Goal: Task Accomplishment & Management: Complete application form

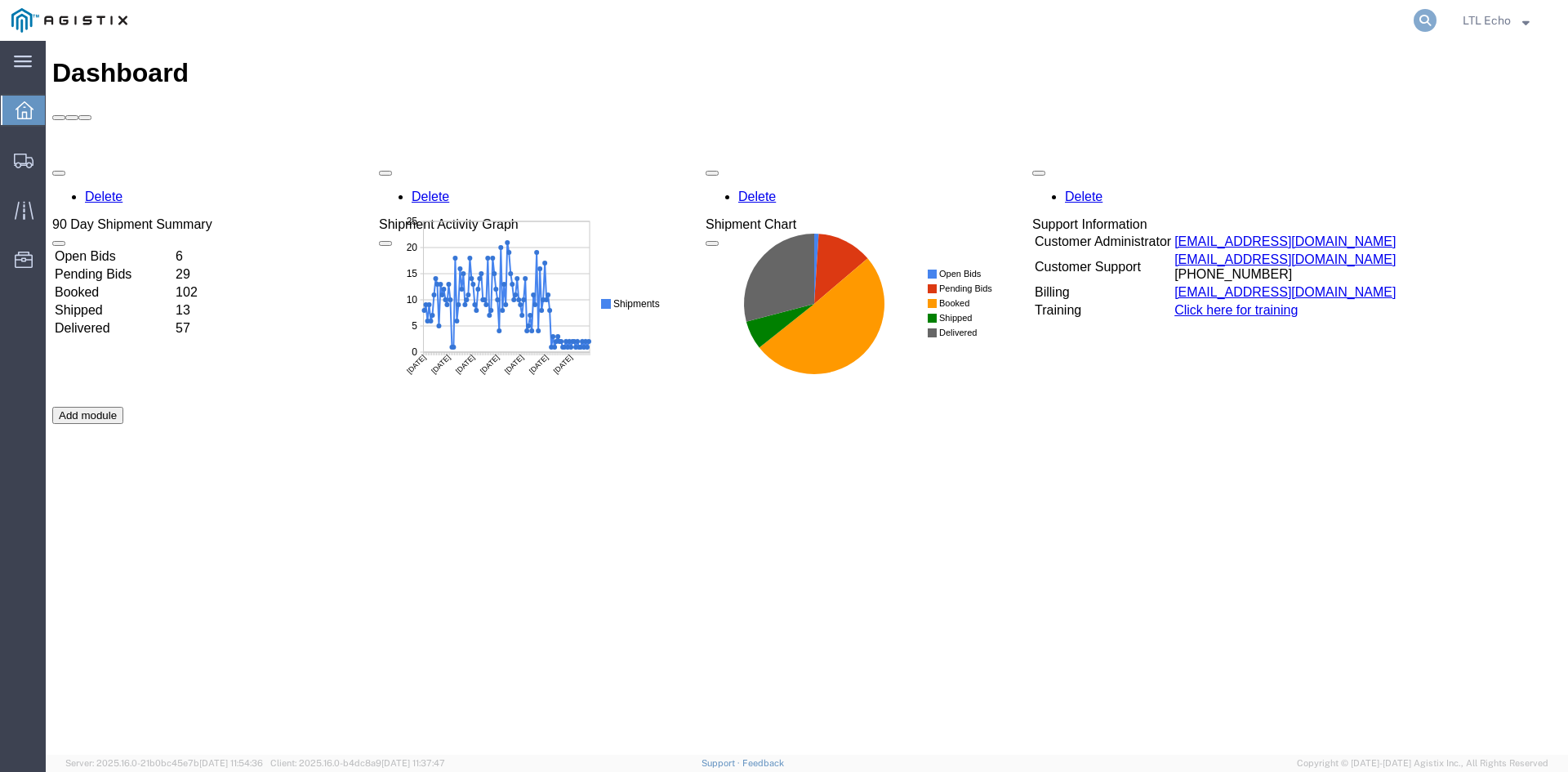
click at [1434, 16] on icon at bounding box center [1424, 20] width 23 height 23
click at [1206, 21] on input "search" at bounding box center [1165, 20] width 496 height 39
paste input "56495520"
type input "56495520"
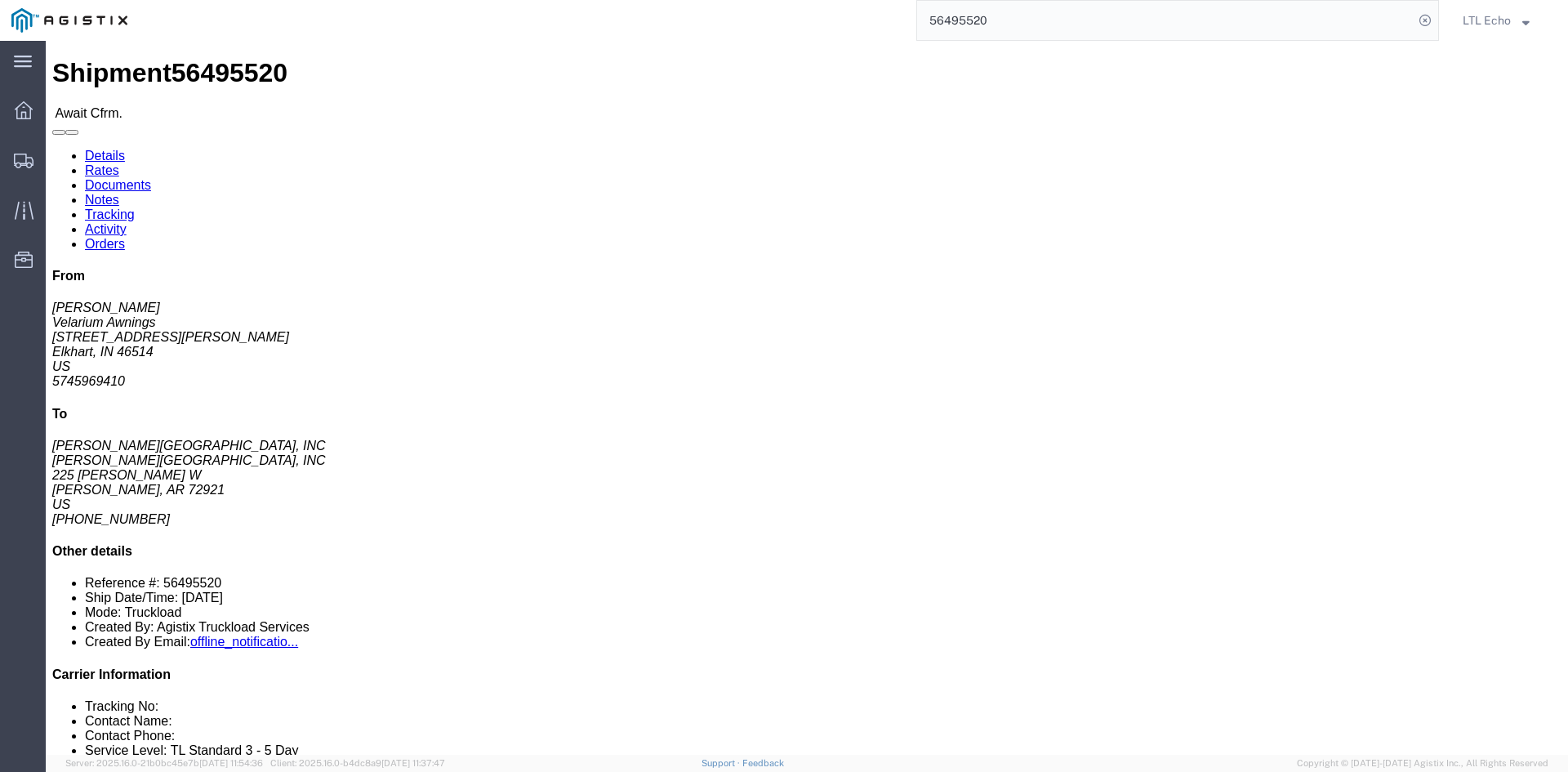
click at [1257, 18] on input "56495520" at bounding box center [1165, 20] width 496 height 39
click at [1424, 14] on icon at bounding box center [1424, 20] width 23 height 23
click at [1082, 27] on input "search" at bounding box center [1165, 20] width 496 height 39
paste input "56495520"
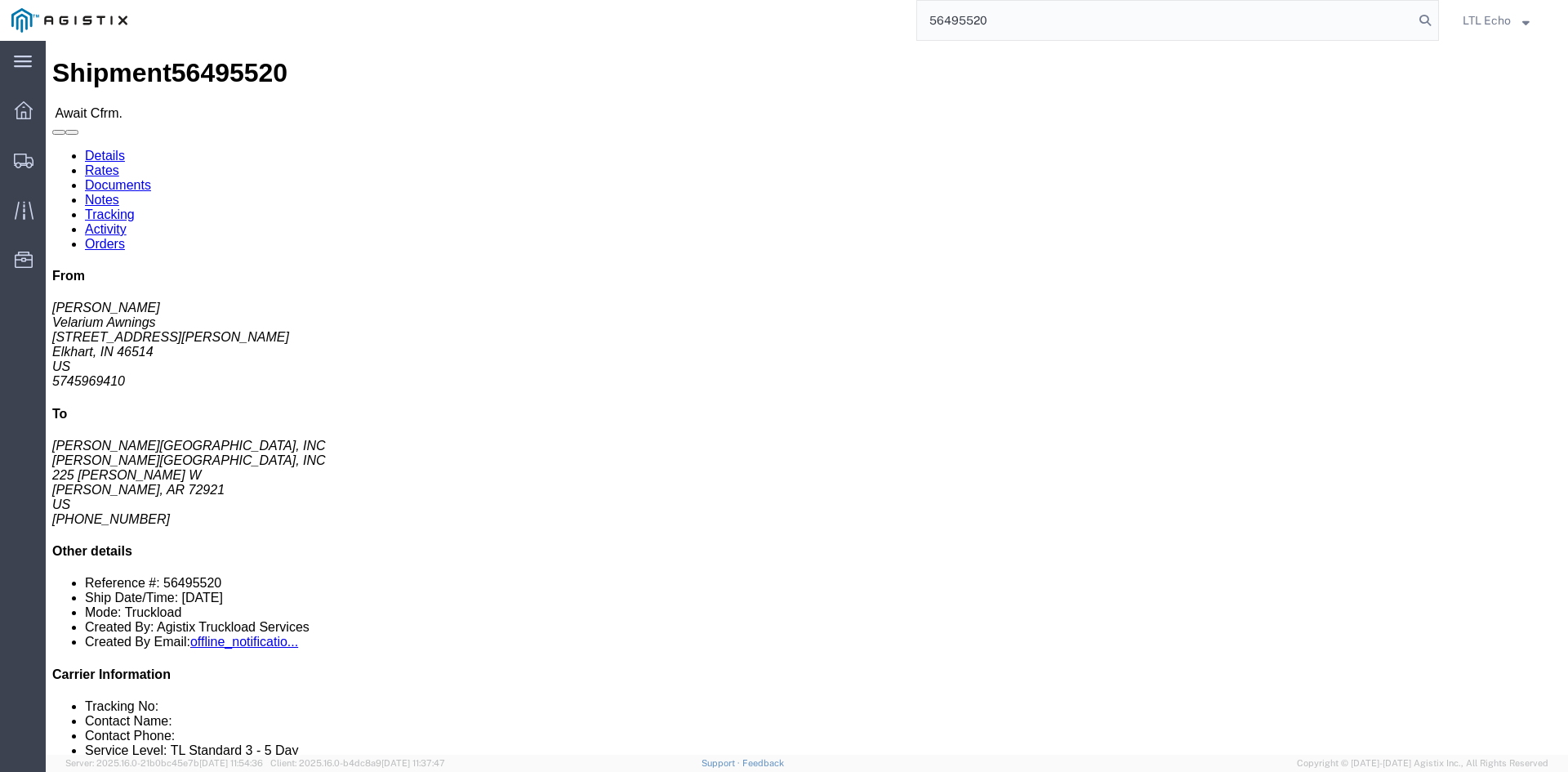
type input "56495520"
drag, startPoint x: 123, startPoint y: 61, endPoint x: 103, endPoint y: 24, distance: 42.1
click link "Rates"
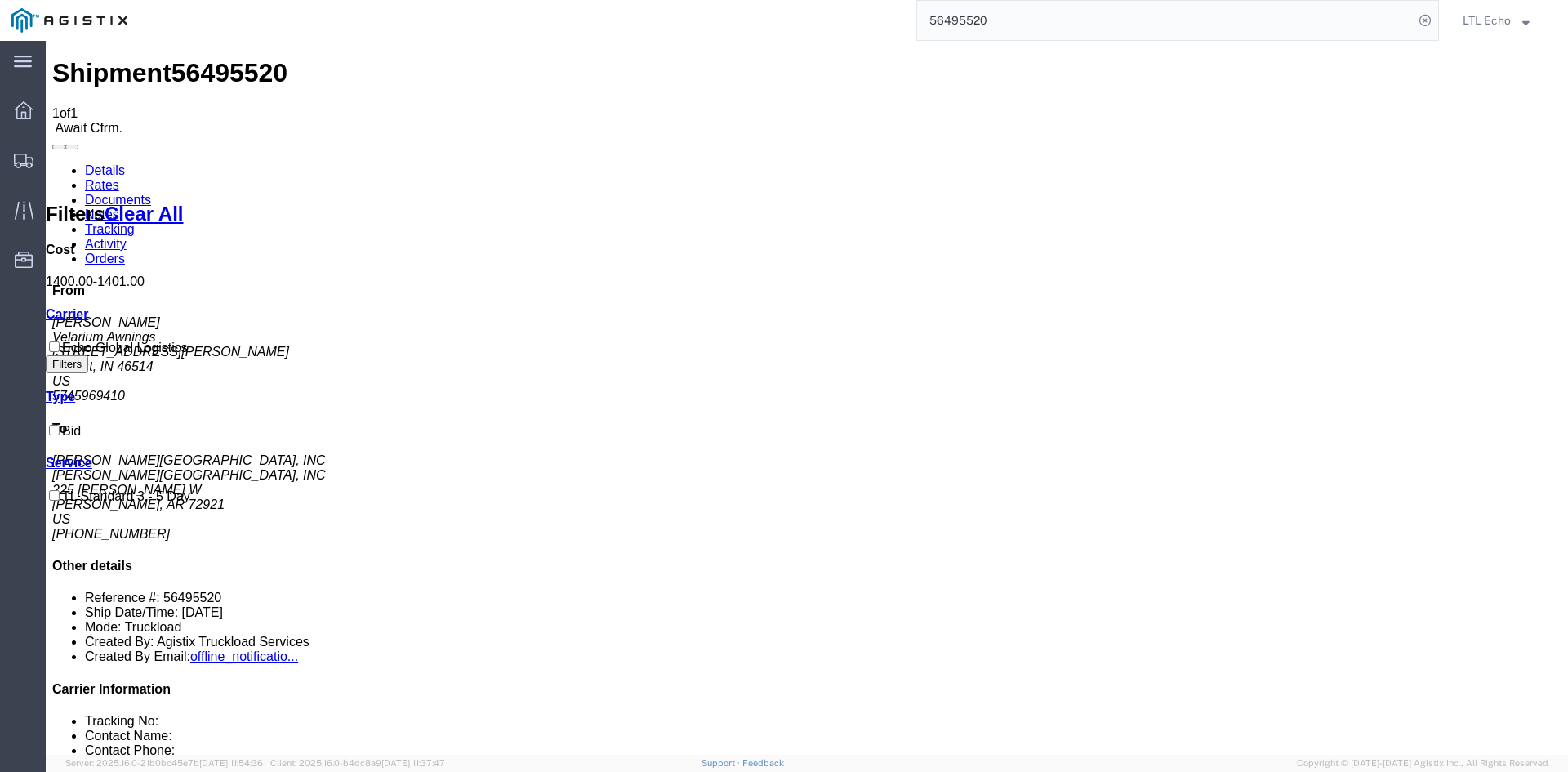
click at [94, 164] on link "Details" at bounding box center [105, 170] width 40 height 14
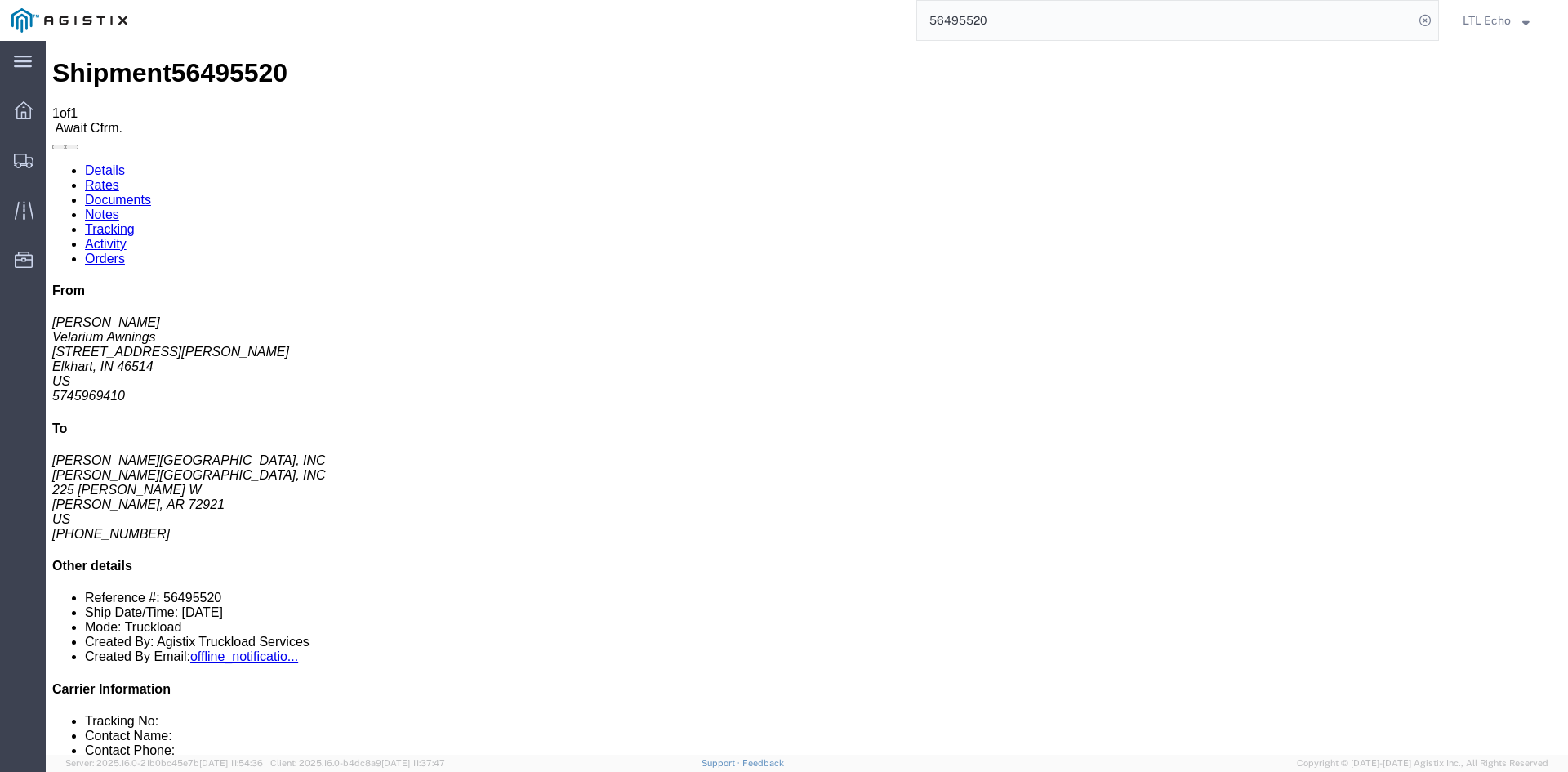
drag, startPoint x: 161, startPoint y: 180, endPoint x: 12, endPoint y: 169, distance: 149.4
click div "Ship From Velarium Awnings ([PERSON_NAME]) [STREET_ADDRESS][PERSON_NAME] 574596…"
copy address "[STREET_ADDRESS][PERSON_NAME]"
click address "Velarium Awnings ([PERSON_NAME]) [STREET_ADDRESS][PERSON_NAME] 5745969410 [EMAI…"
click span "56495520"
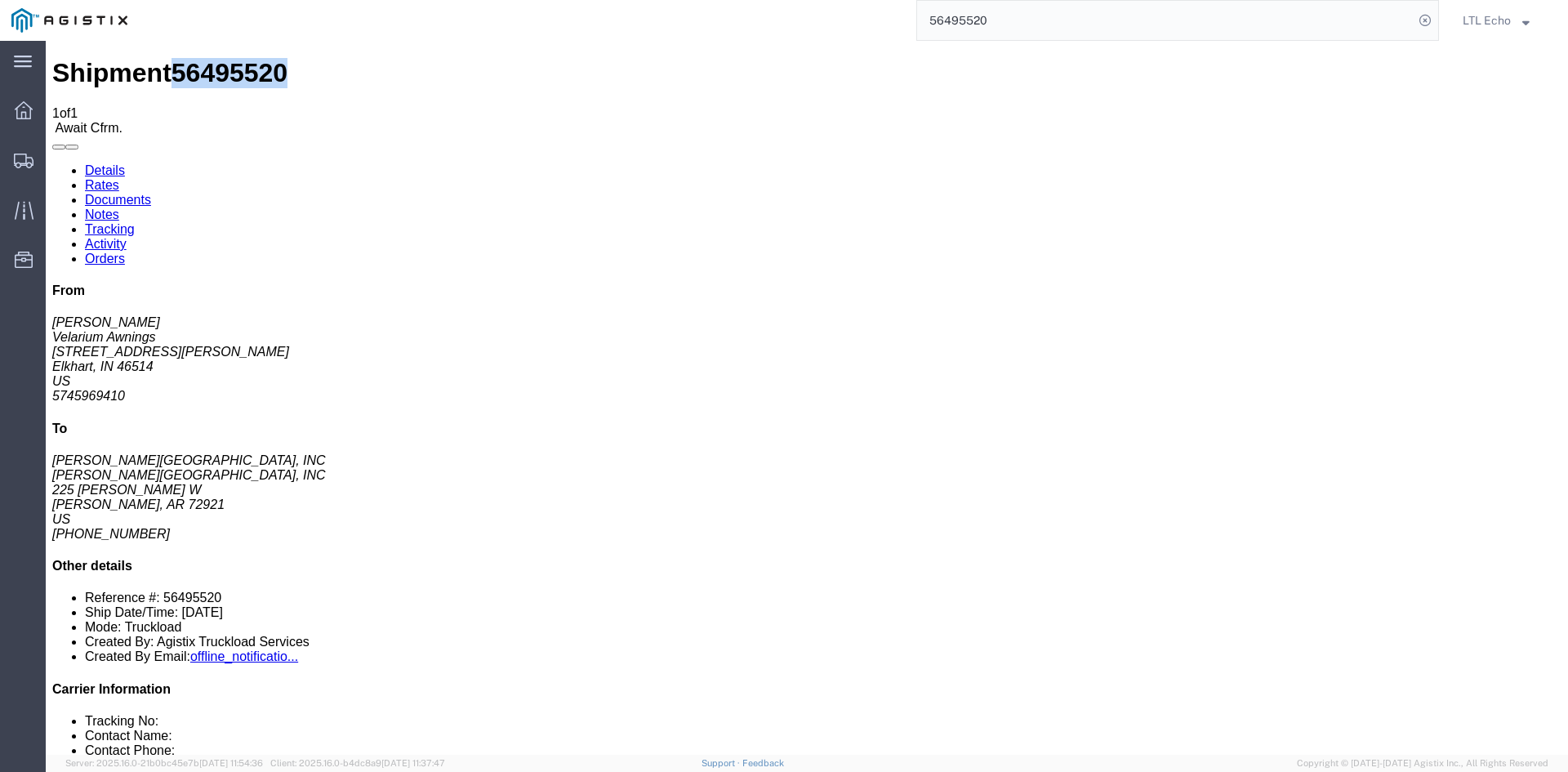
click span "56495520"
copy span "56495520"
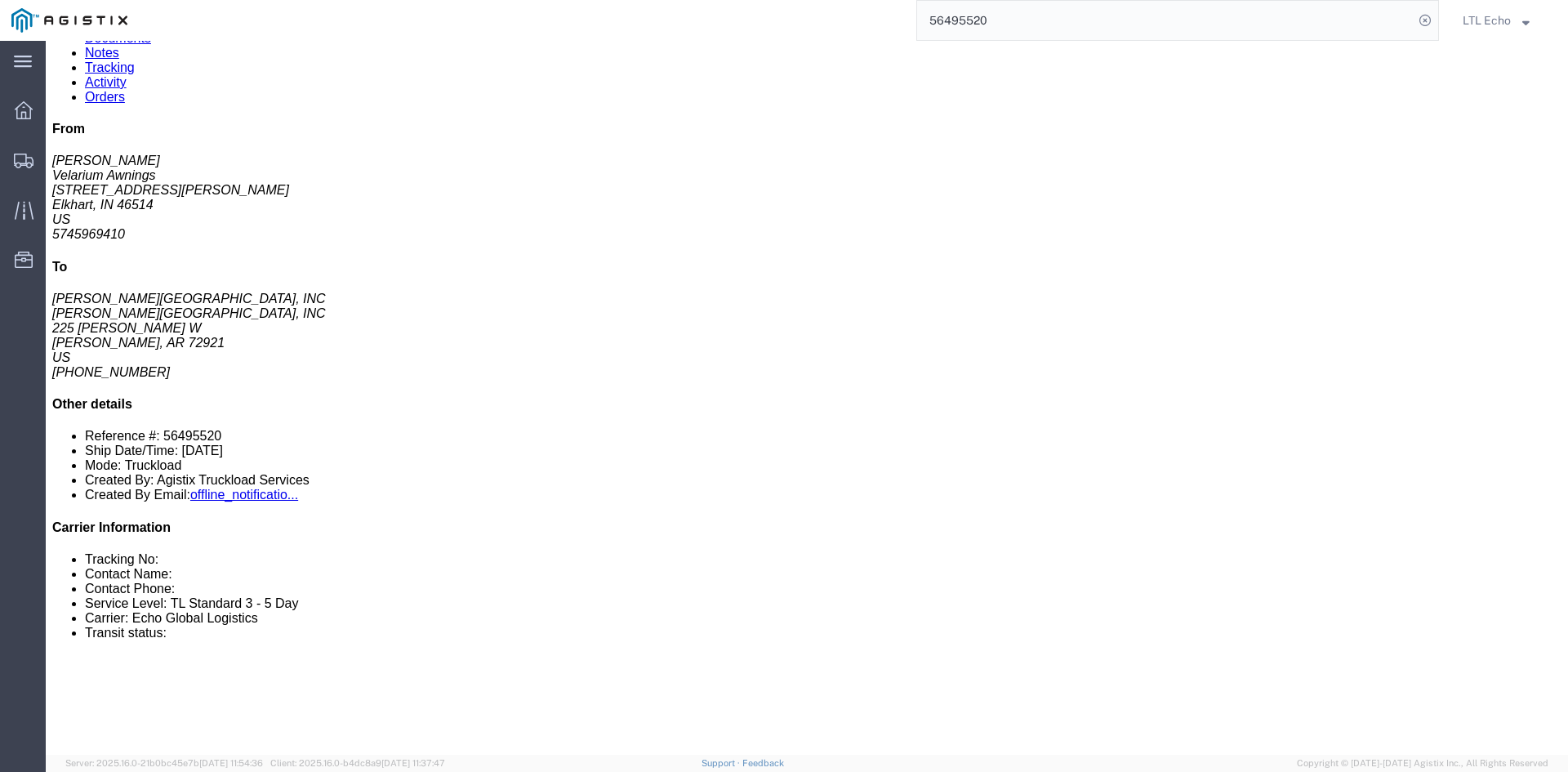
scroll to position [164, 0]
drag, startPoint x: 268, startPoint y: 370, endPoint x: 100, endPoint y: 368, distance: 168.0
click p "Dimensions: L 253.00 x W 44.00 x H 11.00 IN"
copy b "L 253.00 x W 44.00 x H 11.00 IN"
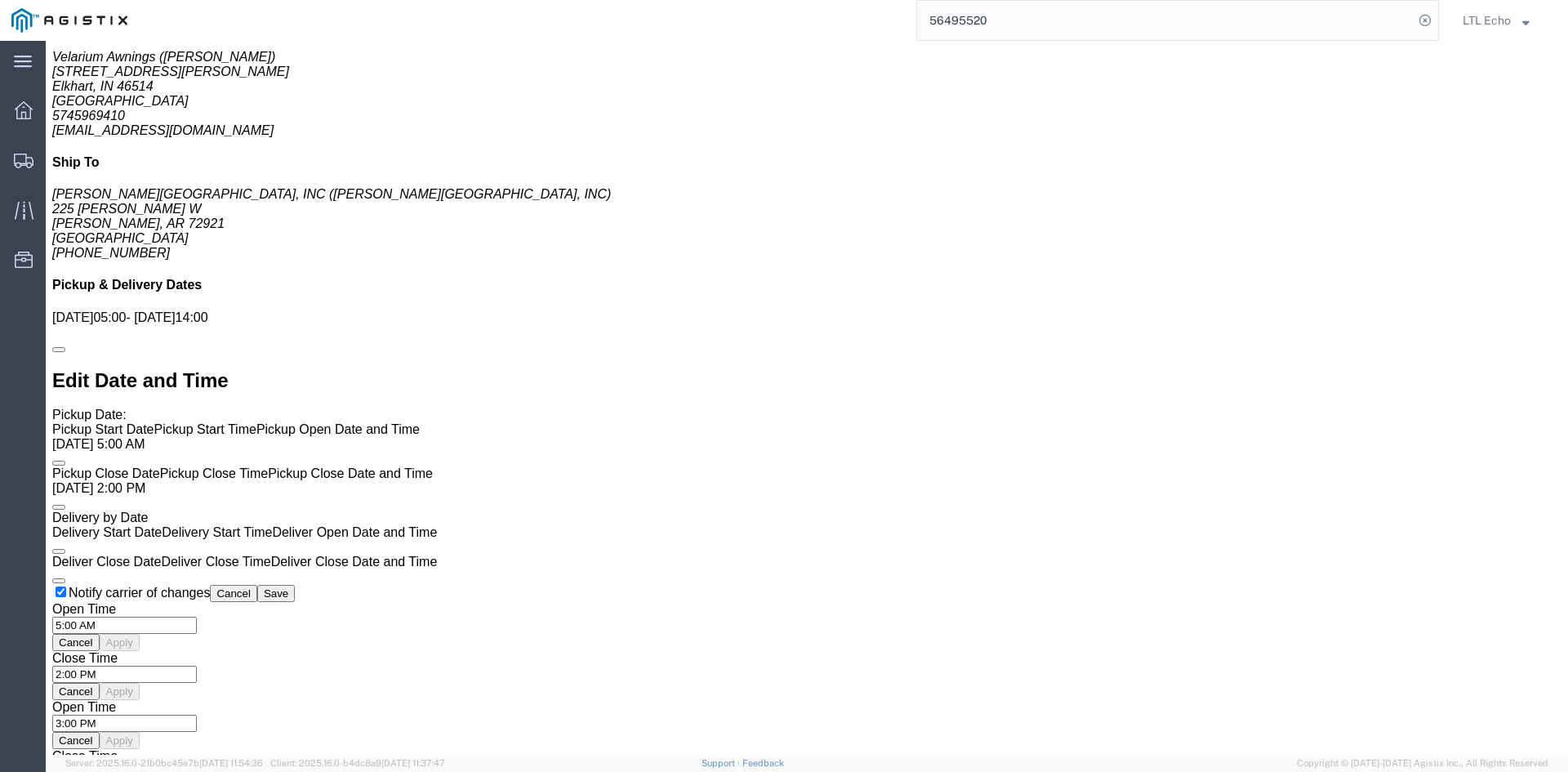
scroll to position [0, 0]
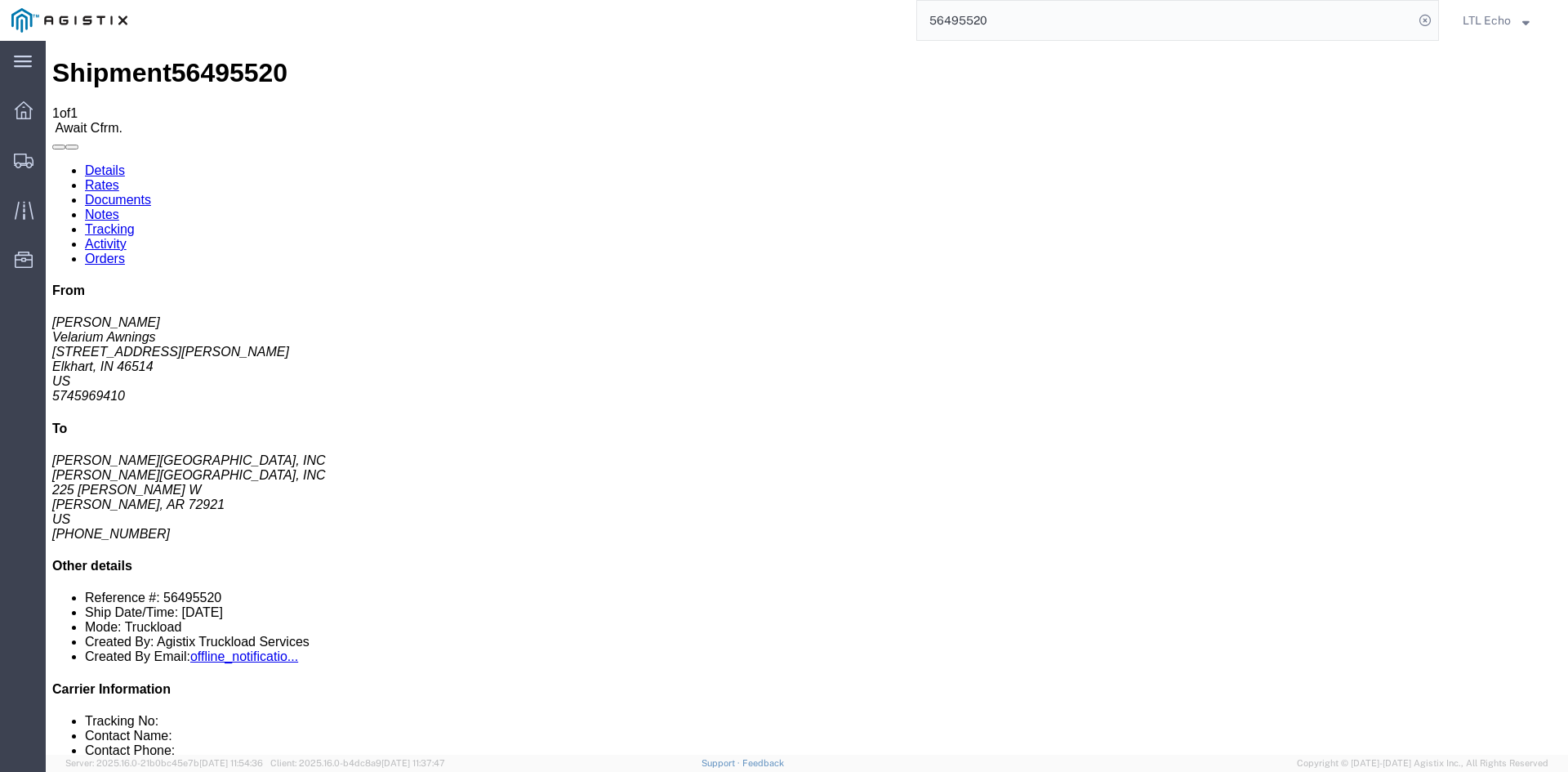
click div "From [PERSON_NAME] Velarium Awnings [STREET_ADDRESS][PERSON_NAME] 5745969410 To…"
click link "Confirm"
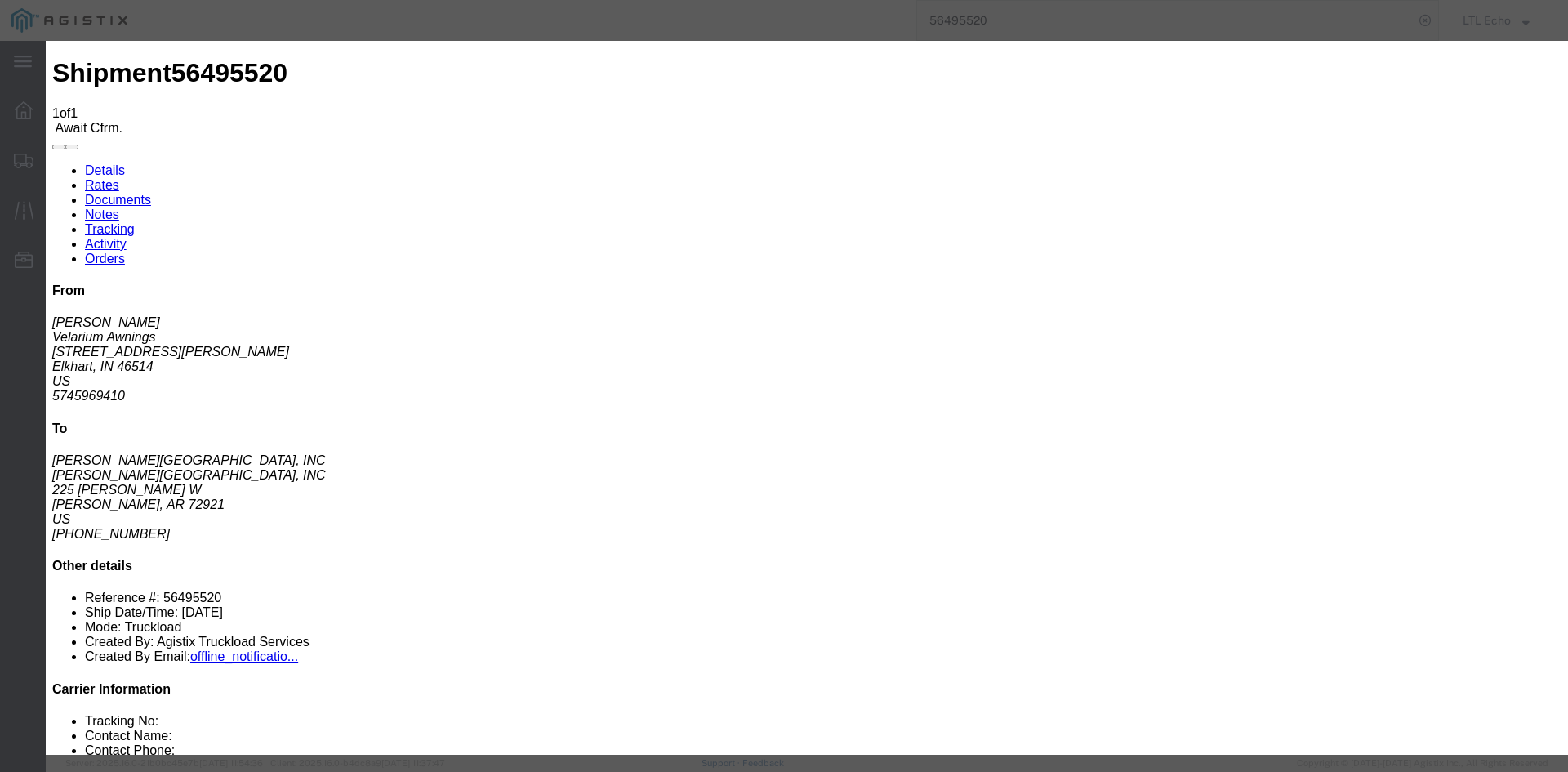
click input "checkbox"
checkbox input "true"
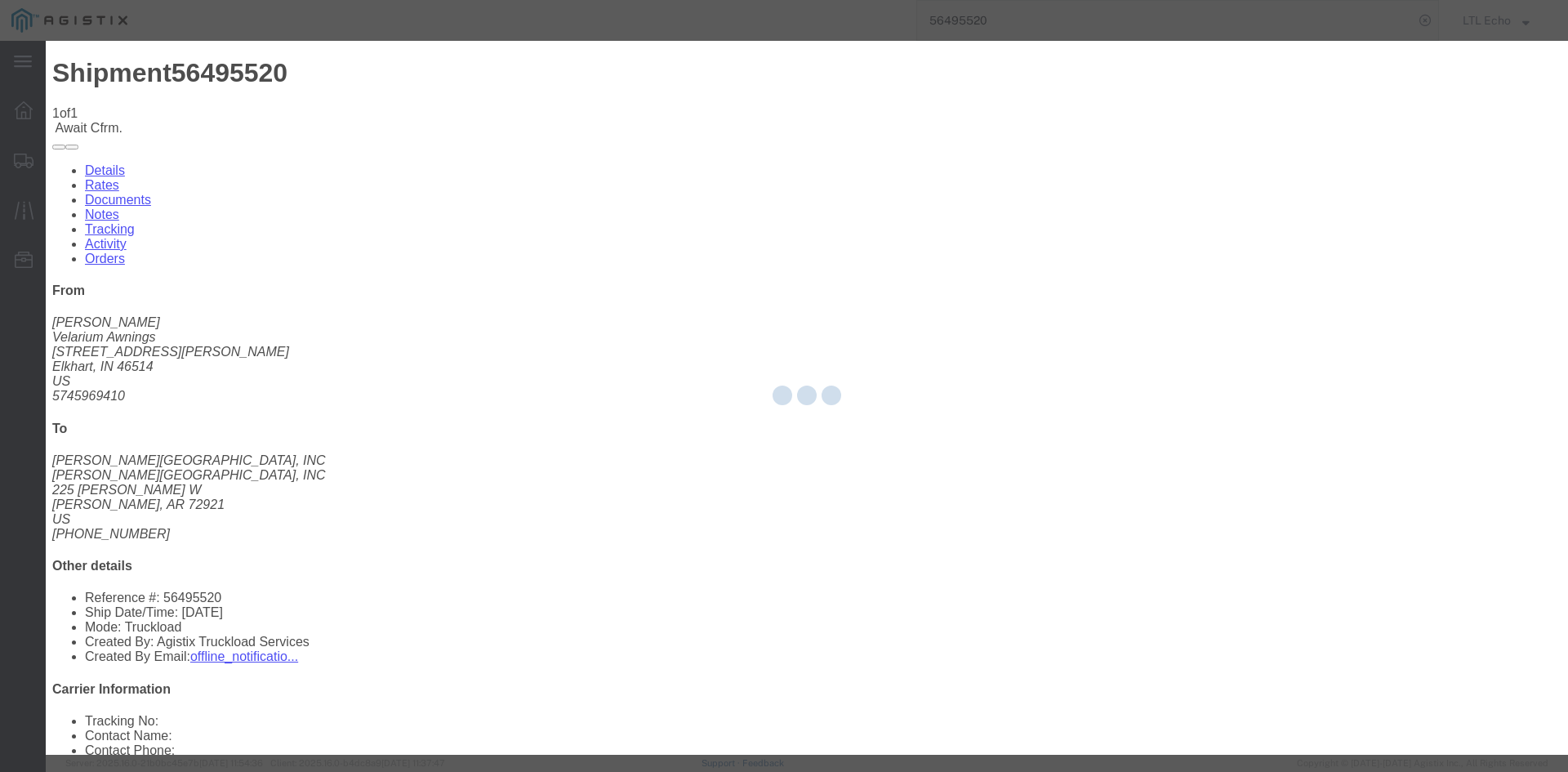
type input "LTL Echo"
type input "+ 8005116111"
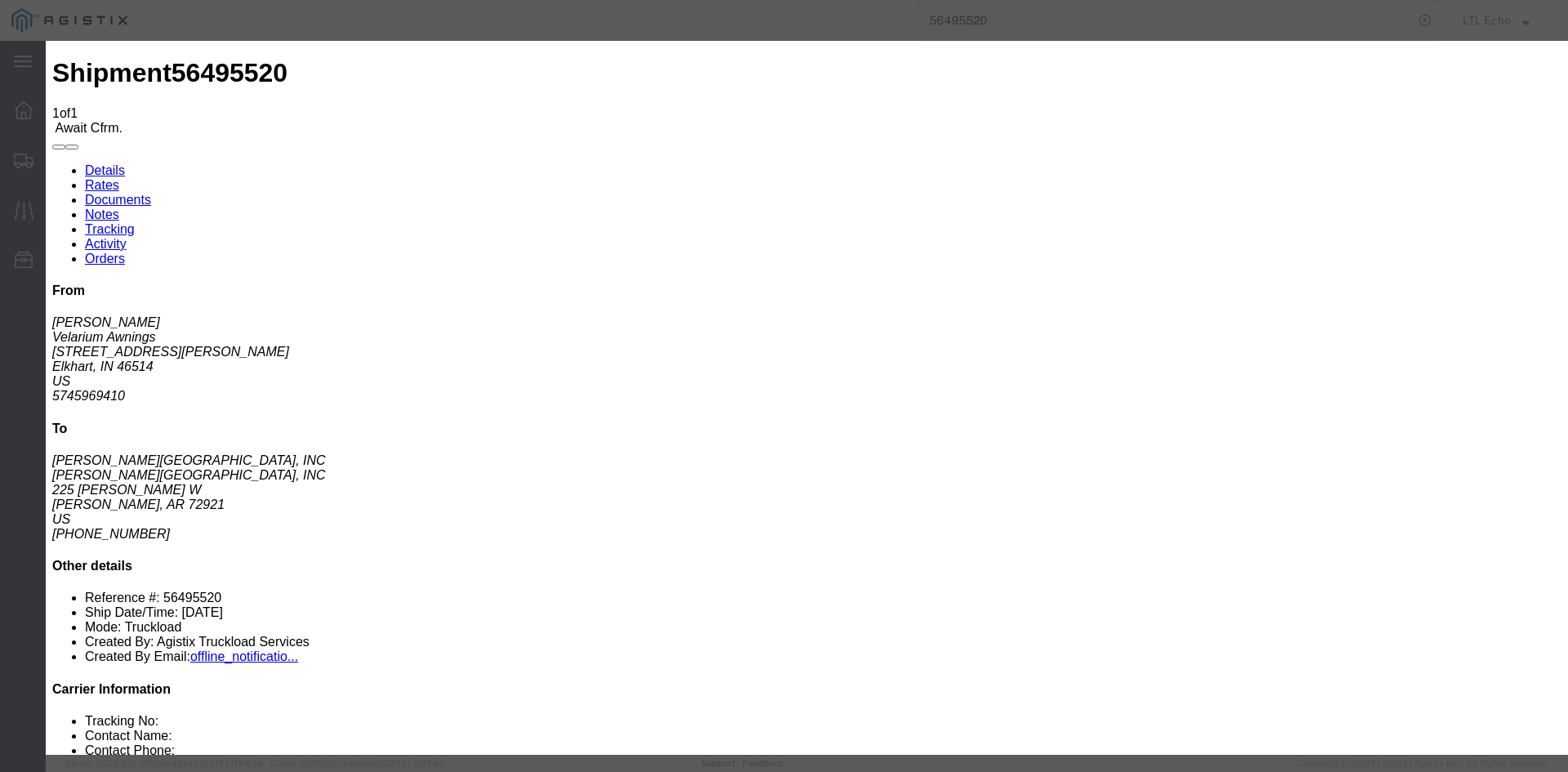
click input "text"
type input "63927150"
click button "Submit"
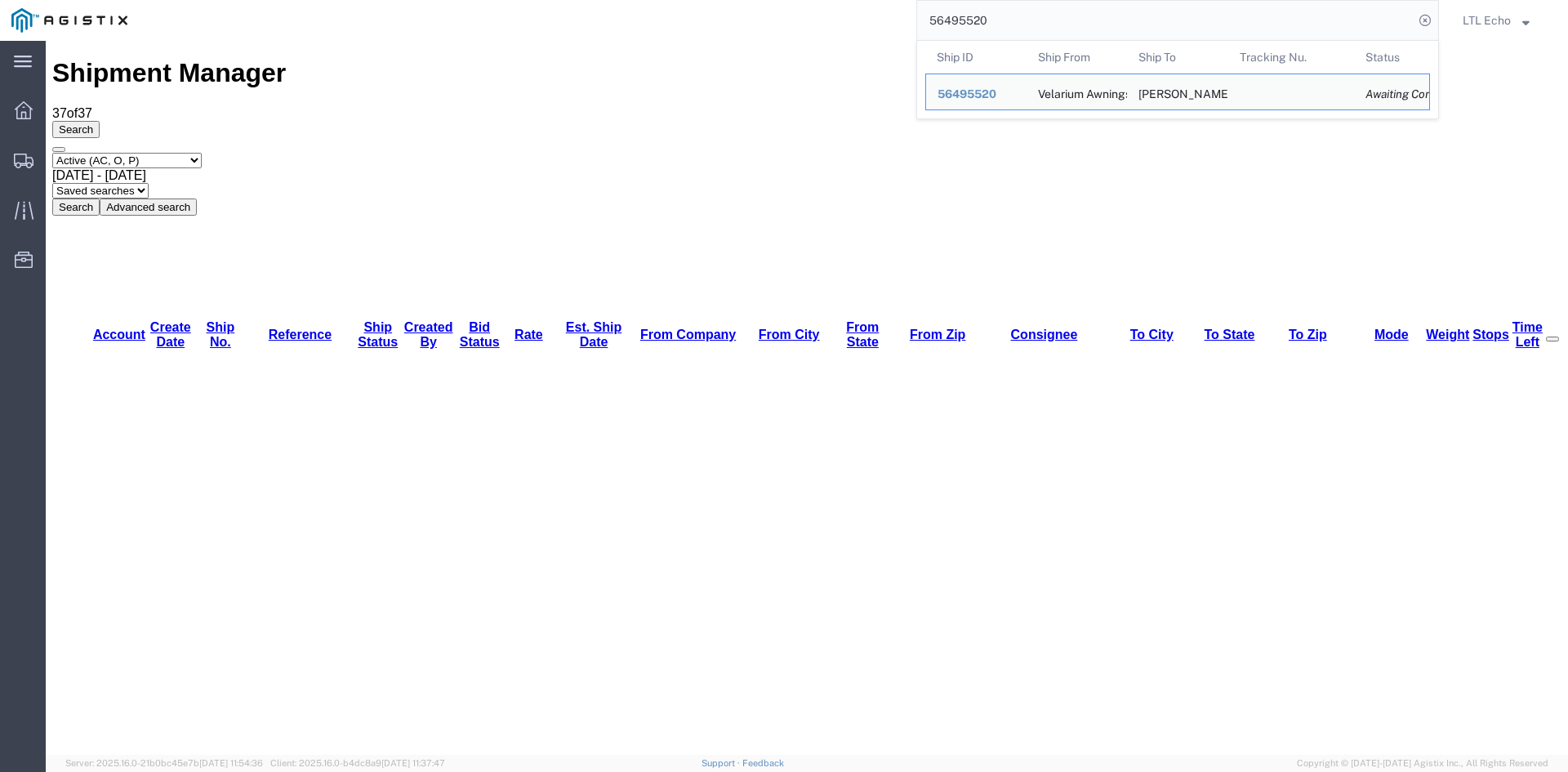
click at [1300, 9] on input "56495520" at bounding box center [1165, 20] width 496 height 39
click at [1365, 13] on input "56495520" at bounding box center [1165, 20] width 496 height 39
